Goal: Find specific page/section

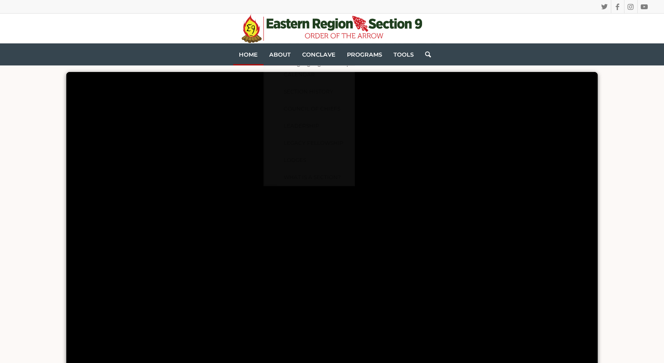
scroll to position [514, 0]
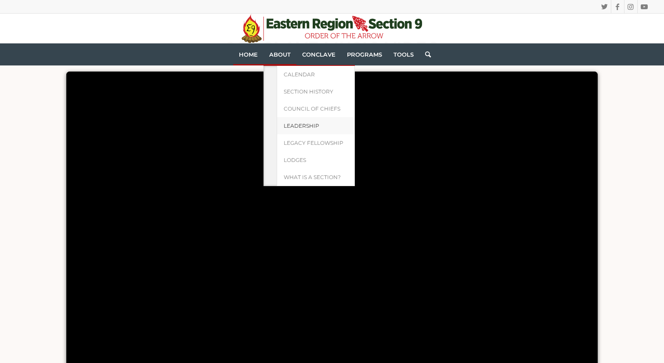
click at [311, 119] on link "Leadership" at bounding box center [315, 125] width 78 height 17
